Goal: Transaction & Acquisition: Purchase product/service

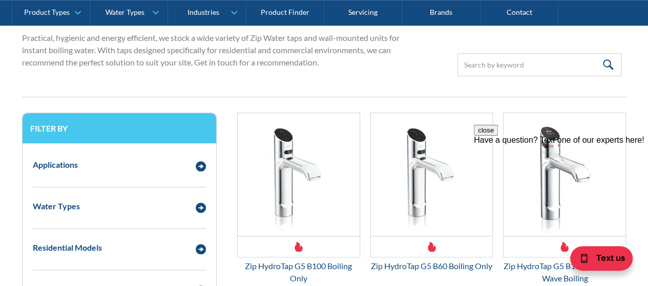
scroll to position [416, 0]
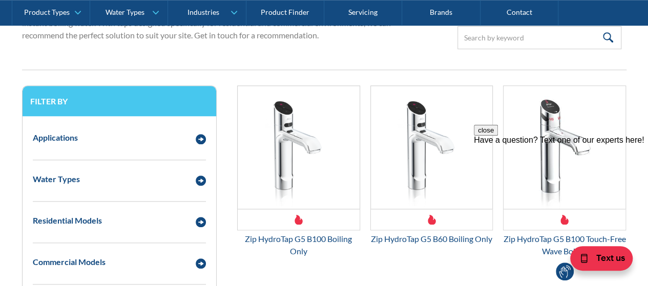
click at [648, 285] on div "Text us" at bounding box center [607, 260] width 82 height 51
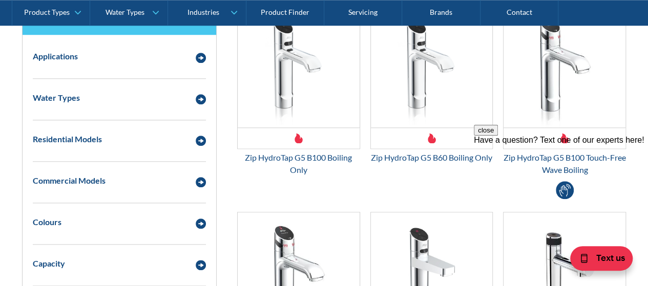
scroll to position [491, 0]
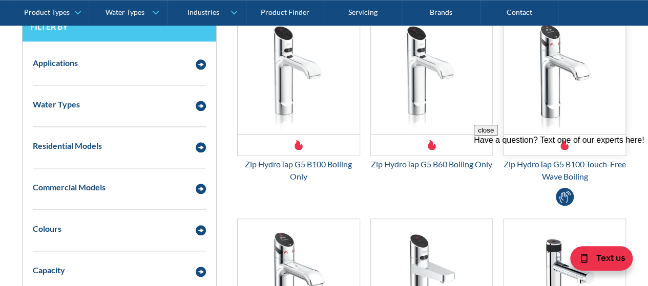
click at [558, 61] on img "Email Form 3" at bounding box center [565, 72] width 122 height 123
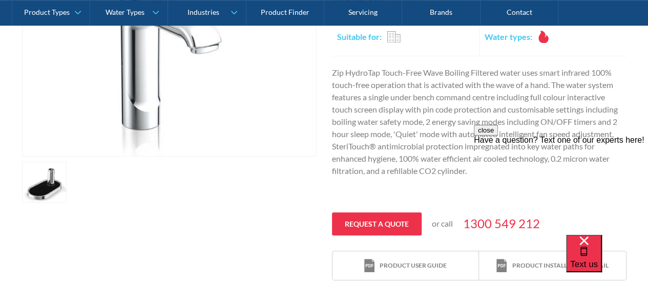
scroll to position [335, 0]
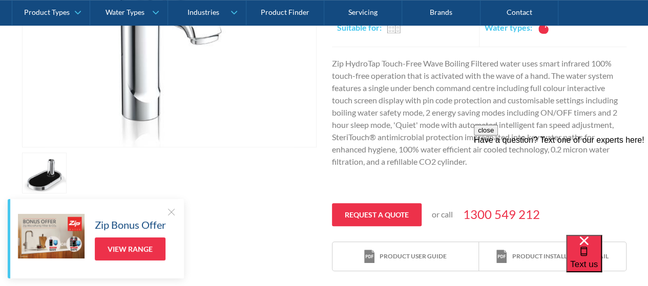
click at [498, 136] on button "close" at bounding box center [486, 130] width 24 height 11
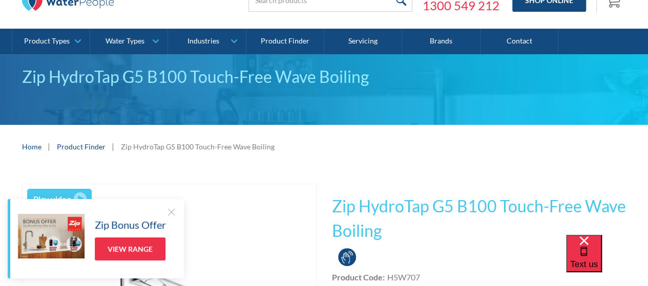
scroll to position [71, 0]
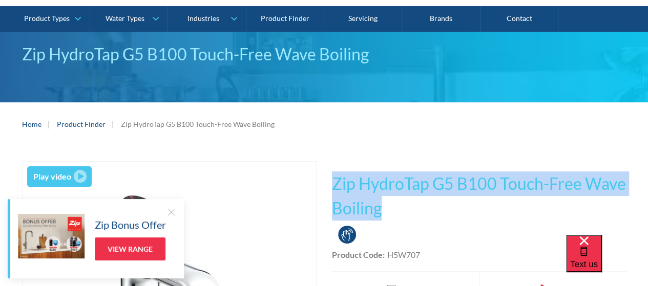
drag, startPoint x: 333, startPoint y: 183, endPoint x: 381, endPoint y: 205, distance: 52.5
click at [381, 205] on h1 "Zip HydroTap G5 B100 Touch-Free Wave Boiling" at bounding box center [479, 196] width 295 height 49
copy h1 "Zip HydroTap G5 B100 Touch-Free Wave Boiling"
